Goal: Transaction & Acquisition: Purchase product/service

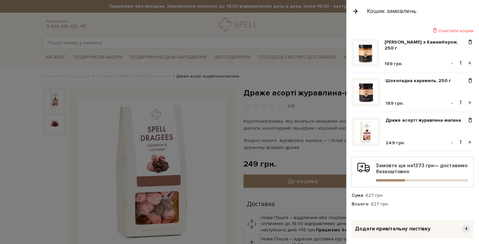
click at [358, 11] on button "button" at bounding box center [355, 11] width 7 height 12
click at [470, 123] on span at bounding box center [470, 121] width 7 height 6
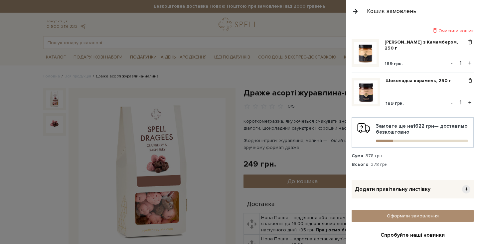
click at [471, 66] on button "+" at bounding box center [470, 63] width 8 height 10
click at [421, 44] on link "[PERSON_NAME] з Камамбером, 250 г" at bounding box center [426, 45] width 82 height 12
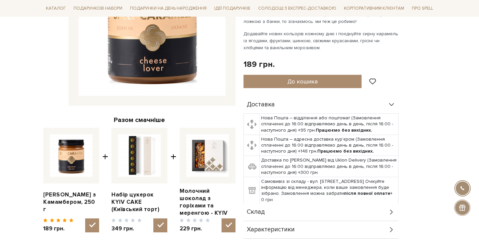
scroll to position [201, 0]
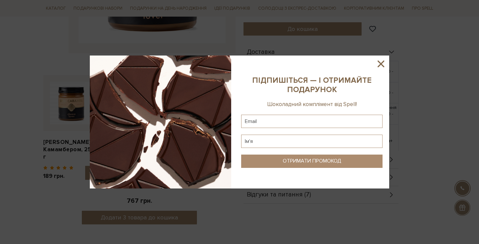
click at [382, 63] on icon at bounding box center [381, 63] width 11 height 11
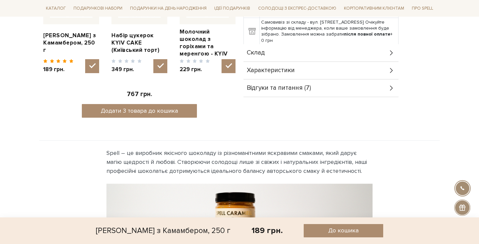
scroll to position [313, 0]
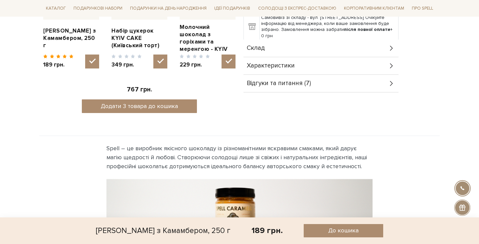
click at [317, 83] on div "Відгуки та питання (7)" at bounding box center [321, 83] width 155 height 17
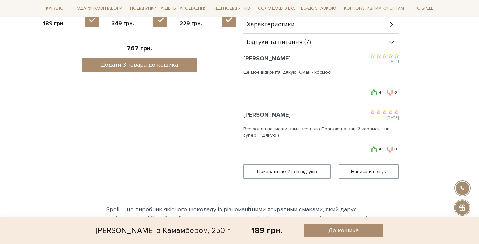
scroll to position [356, 0]
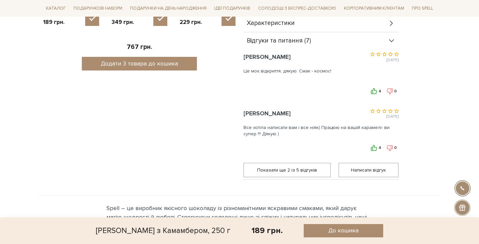
click at [298, 43] on span "Відгуки та питання (7)" at bounding box center [279, 41] width 64 height 6
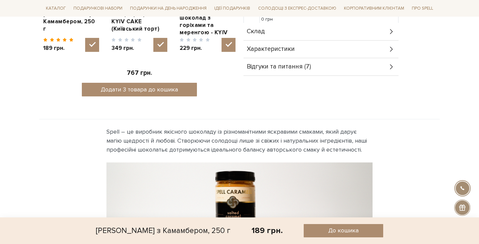
scroll to position [312, 0]
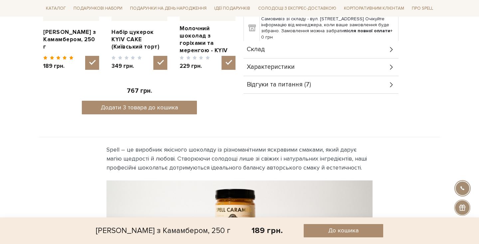
click at [266, 66] on span "Характеристики" at bounding box center [271, 67] width 48 height 6
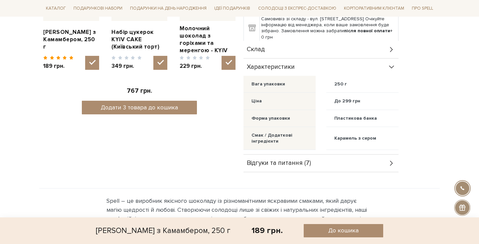
click at [266, 66] on span "Характеристики" at bounding box center [271, 67] width 48 height 6
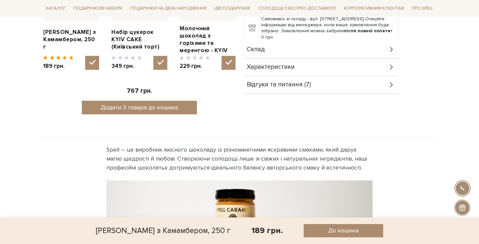
click at [264, 47] on span "Склад" at bounding box center [256, 50] width 18 height 6
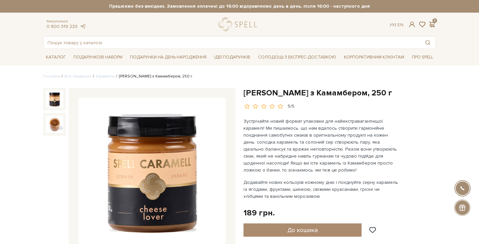
scroll to position [0, 0]
click at [434, 23] on span at bounding box center [432, 24] width 8 height 7
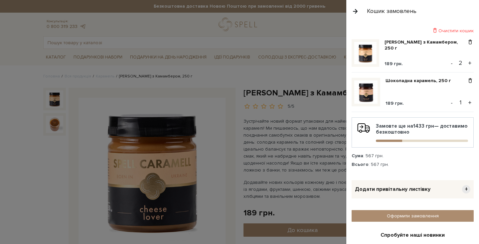
click at [377, 191] on span "Додати привітальну листівку" at bounding box center [393, 189] width 76 height 7
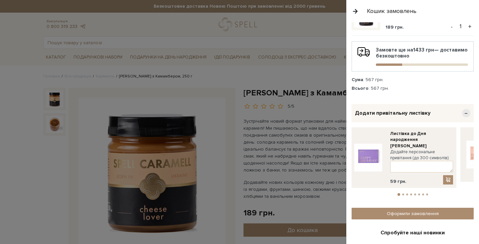
scroll to position [100, 0]
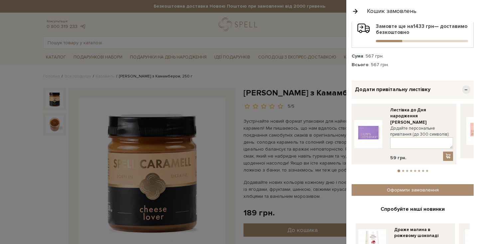
click at [465, 91] on span "−" at bounding box center [466, 90] width 8 height 8
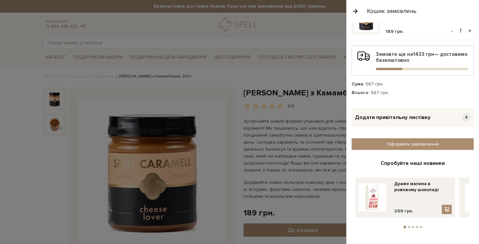
scroll to position [70, 0]
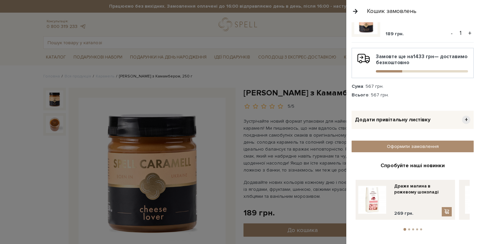
click at [285, 81] on div at bounding box center [239, 122] width 479 height 244
